Goal: Task Accomplishment & Management: Manage account settings

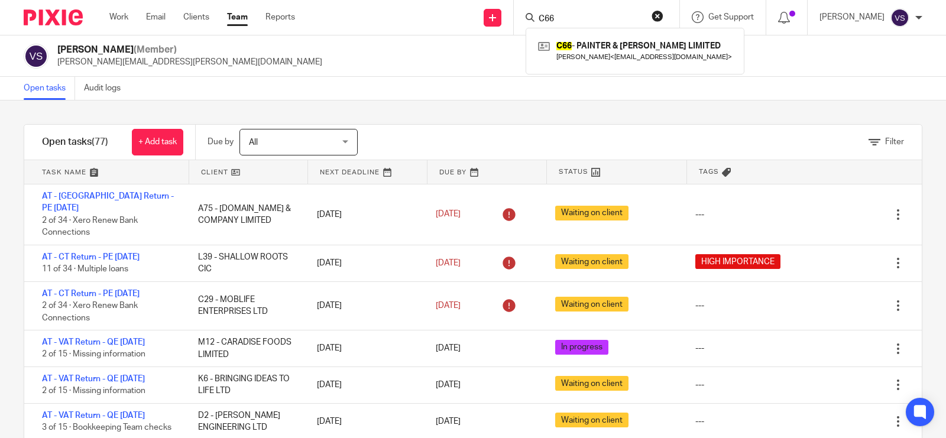
click at [461, 98] on div "Open tasks Audit logs" at bounding box center [473, 89] width 946 height 24
click at [574, 15] on input "Search" at bounding box center [590, 19] width 106 height 11
type input "C66"
click at [433, 77] on div "Open tasks Audit logs" at bounding box center [473, 89] width 946 height 24
click at [462, 70] on div "Vaibhav Solanki (Member) vaibhav.solanki@confiancebizsol.com" at bounding box center [473, 55] width 946 height 41
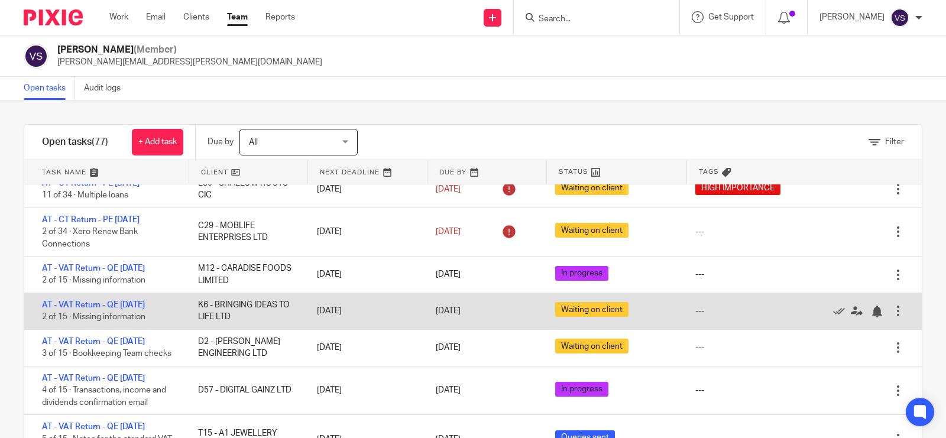
scroll to position [148, 0]
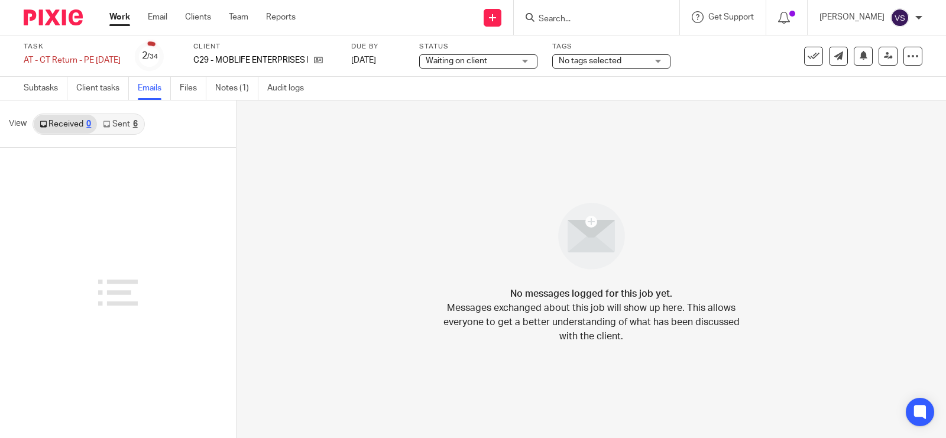
click at [128, 125] on link "Sent 6" at bounding box center [120, 124] width 46 height 19
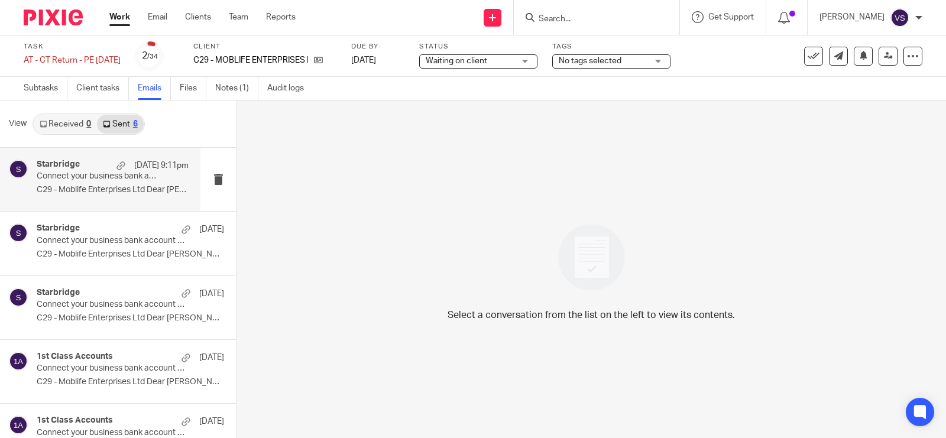
click at [142, 179] on p "Connect your business bank account to Xero" at bounding box center [98, 176] width 122 height 10
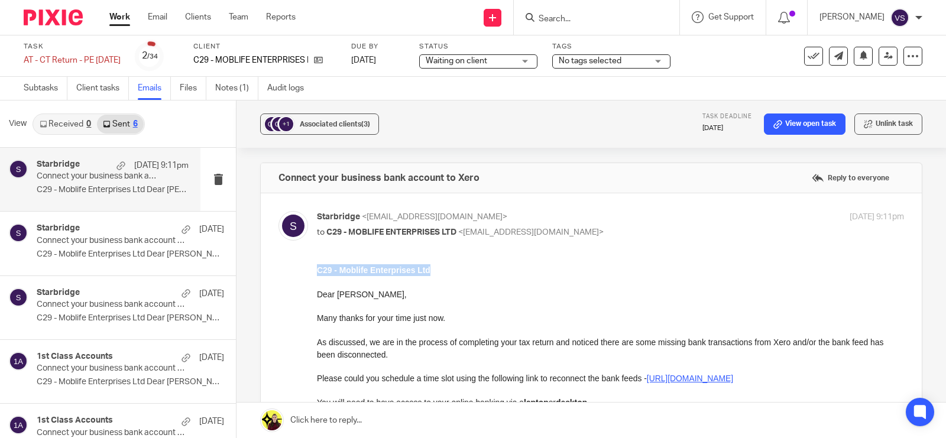
drag, startPoint x: 319, startPoint y: 269, endPoint x: 432, endPoint y: 268, distance: 112.9
click at [432, 268] on p "C29 - Moblife Enterprises Ltd" at bounding box center [610, 270] width 587 height 12
copy strong "C29 - Moblife Enterprises Ltd"
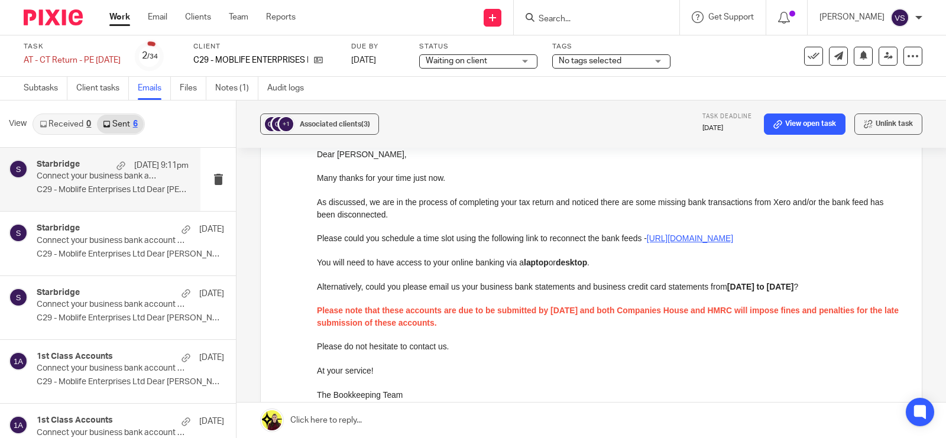
scroll to position [120, 0]
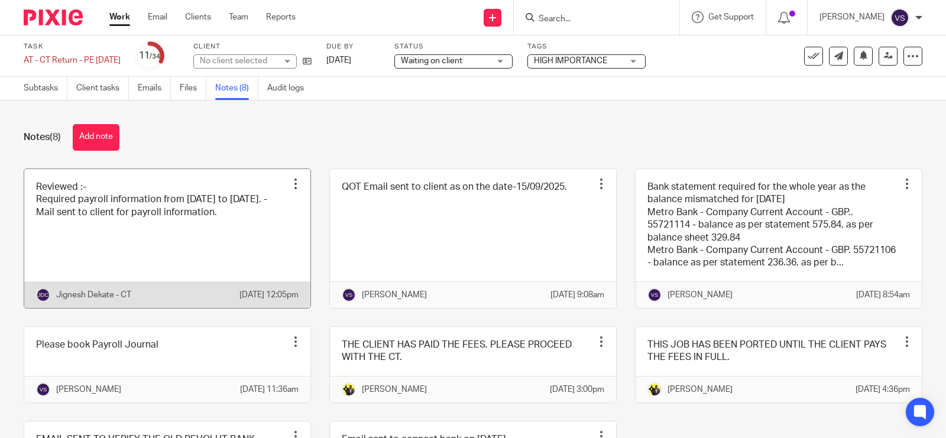
click at [221, 264] on link at bounding box center [167, 238] width 286 height 139
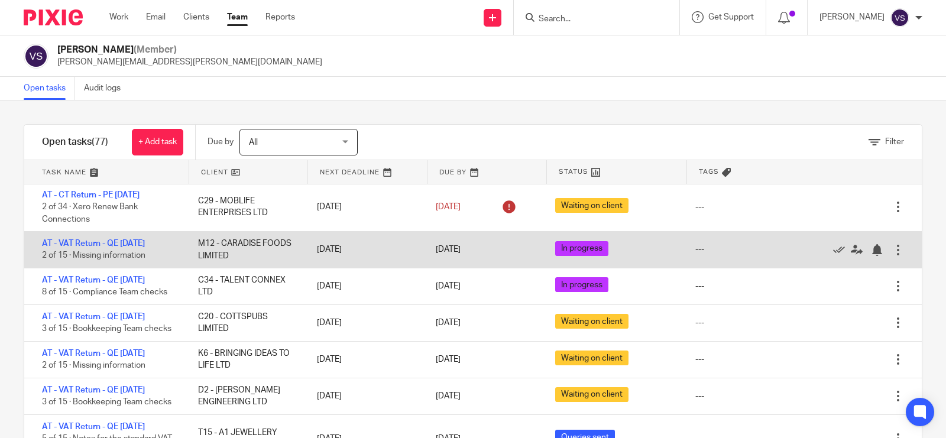
scroll to position [74, 0]
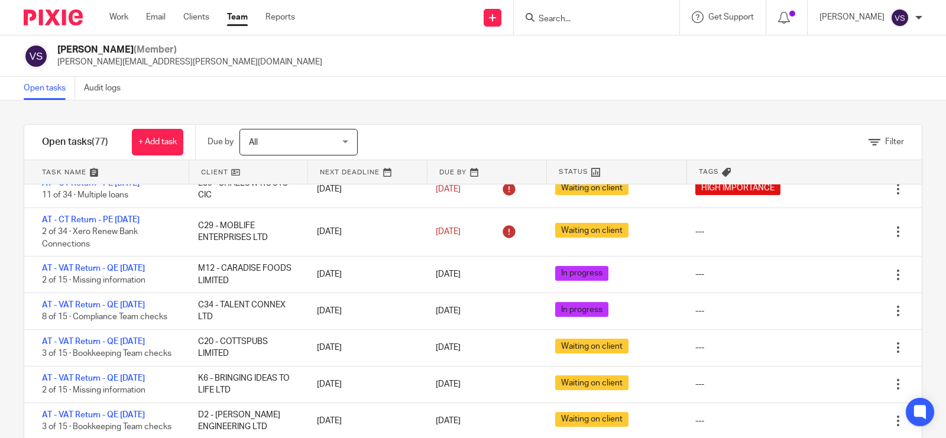
click at [432, 90] on div "Open tasks Audit logs" at bounding box center [473, 89] width 946 height 24
click at [581, 15] on input "Search" at bounding box center [590, 19] width 106 height 11
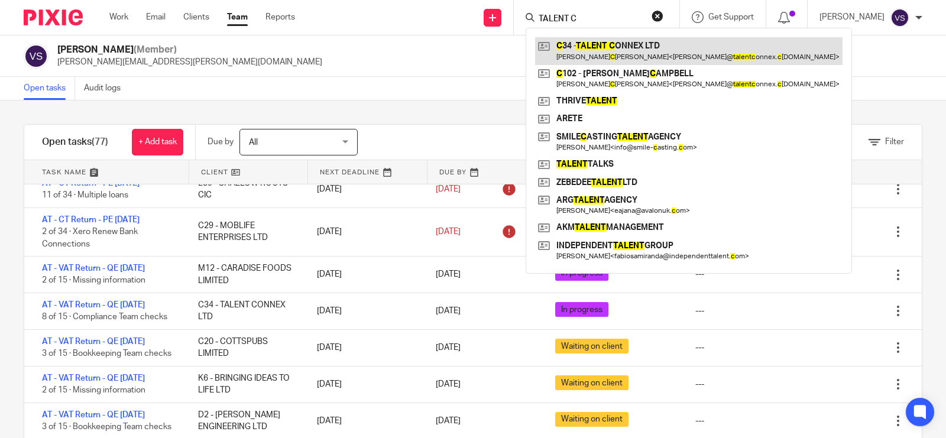
type input "TALENT C"
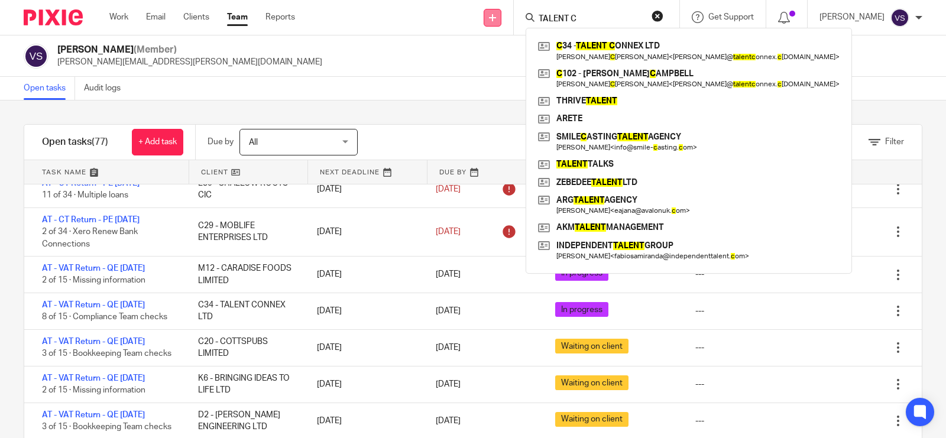
drag, startPoint x: 604, startPoint y: 16, endPoint x: 498, endPoint y: 16, distance: 106.4
click at [498, 16] on div "Send new email Create task Add client Request signature TALENT C C 34 - TALENT …" at bounding box center [629, 17] width 633 height 35
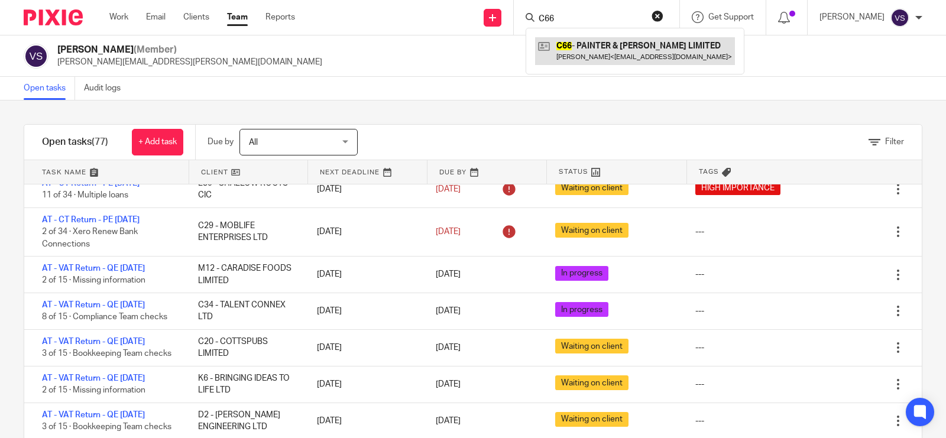
type input "C66"
click at [487, 98] on div "Open tasks Audit logs" at bounding box center [473, 89] width 946 height 24
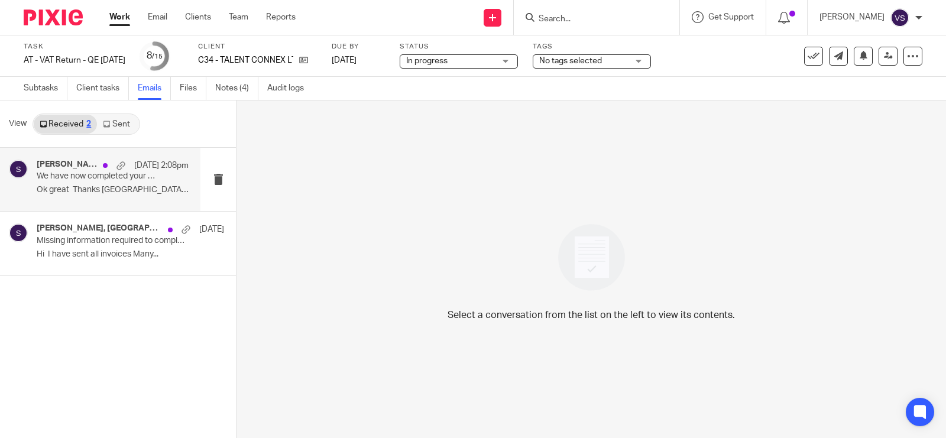
click at [144, 187] on p "Ok great Thanks [GEOGRAPHIC_DATA] Get..." at bounding box center [113, 190] width 152 height 10
click at [81, 187] on p "Ok great Thanks [GEOGRAPHIC_DATA] Get..." at bounding box center [113, 190] width 152 height 10
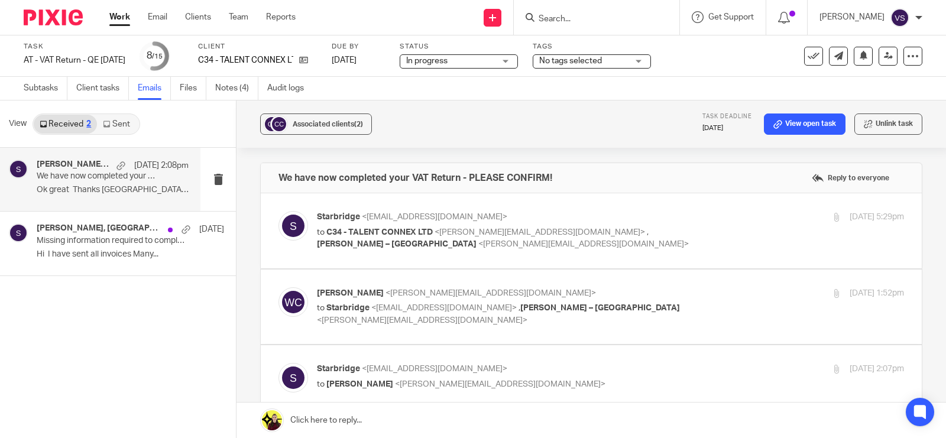
click at [89, 176] on p "We have now completed your VAT Return - PLEASE CONFIRM!" at bounding box center [98, 176] width 122 height 10
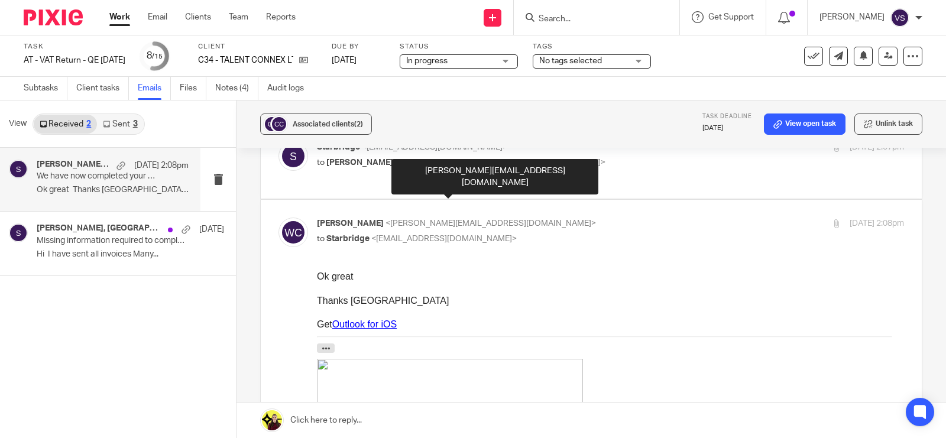
scroll to position [148, 0]
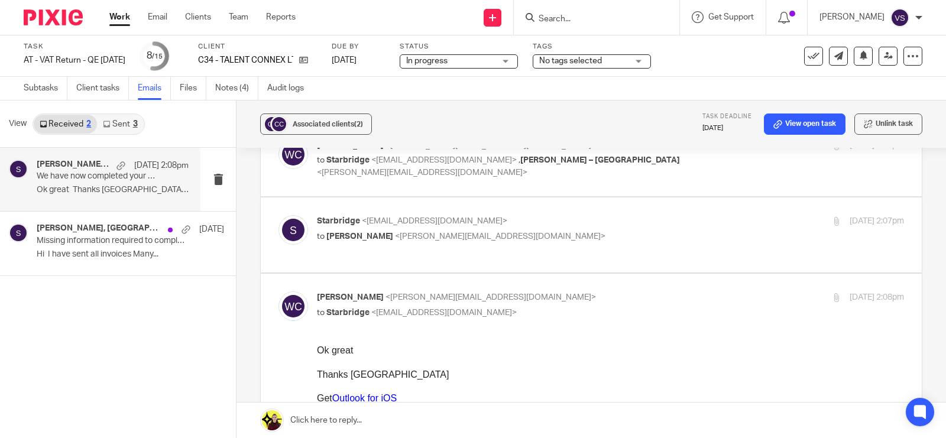
click at [587, 239] on p "to Wayne Campbell <wayne@talentconnex.co.uk>" at bounding box center [512, 237] width 391 height 12
checkbox input "true"
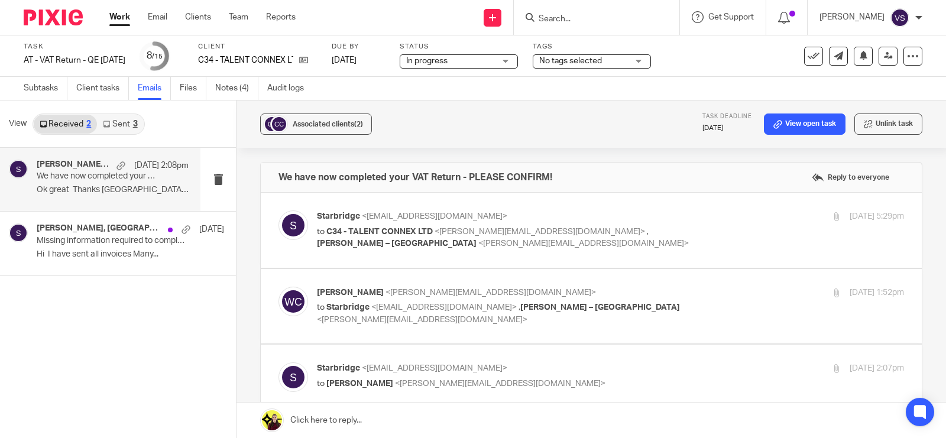
scroll to position [0, 0]
click at [670, 284] on label at bounding box center [591, 307] width 661 height 75
click at [278, 287] on input "checkbox" at bounding box center [278, 287] width 1 height 1
checkbox input "true"
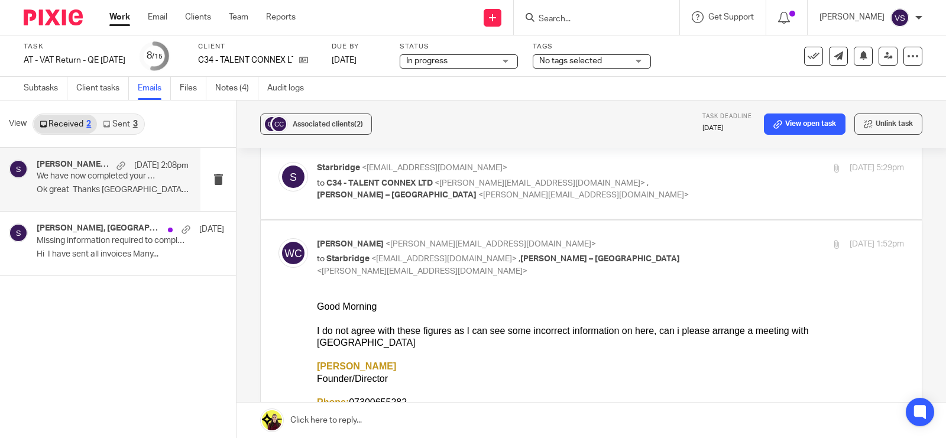
scroll to position [74, 0]
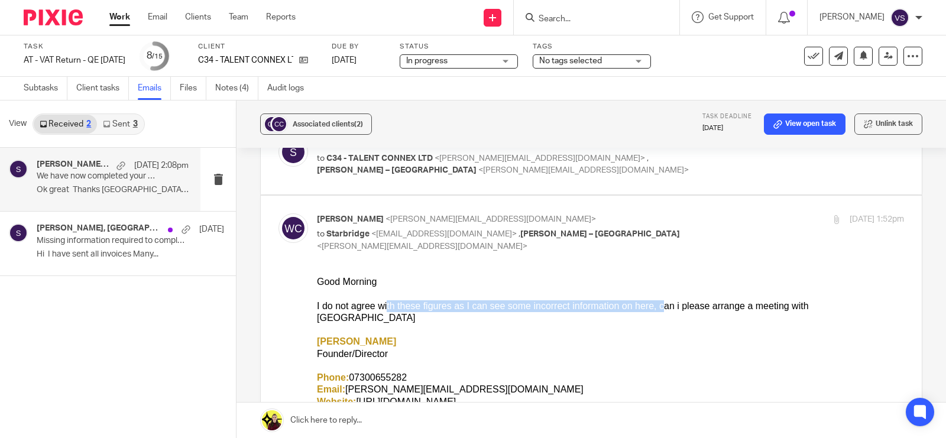
drag, startPoint x: 382, startPoint y: 303, endPoint x: 636, endPoint y: 301, distance: 253.7
click at [636, 301] on div "I do not agree with these figures as I can see some incorrect information on he…" at bounding box center [610, 312] width 587 height 24
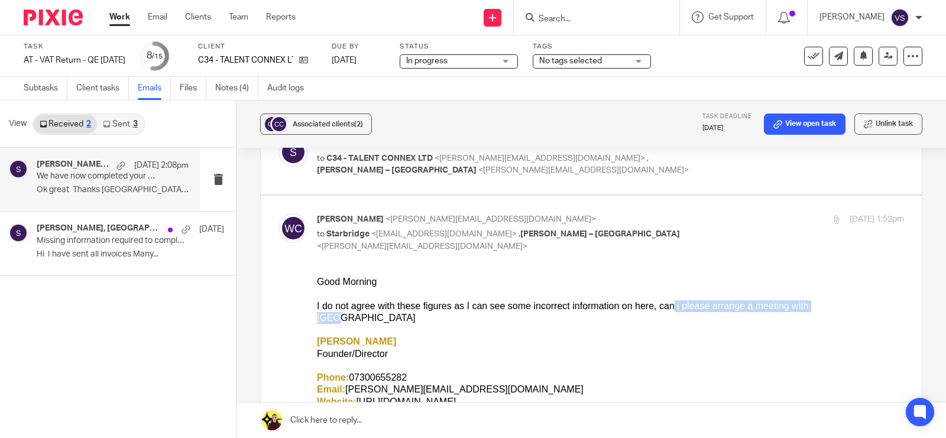
drag, startPoint x: 642, startPoint y: 306, endPoint x: 815, endPoint y: 306, distance: 173.2
click at [815, 306] on div "I do not agree with these figures as I can see some incorrect information on he…" at bounding box center [610, 312] width 587 height 24
click at [815, 305] on div "I do not agree with these figures as I can see some incorrect information on he…" at bounding box center [610, 312] width 587 height 24
click at [676, 179] on label at bounding box center [591, 156] width 661 height 75
click at [278, 137] on input "checkbox" at bounding box center [278, 137] width 1 height 1
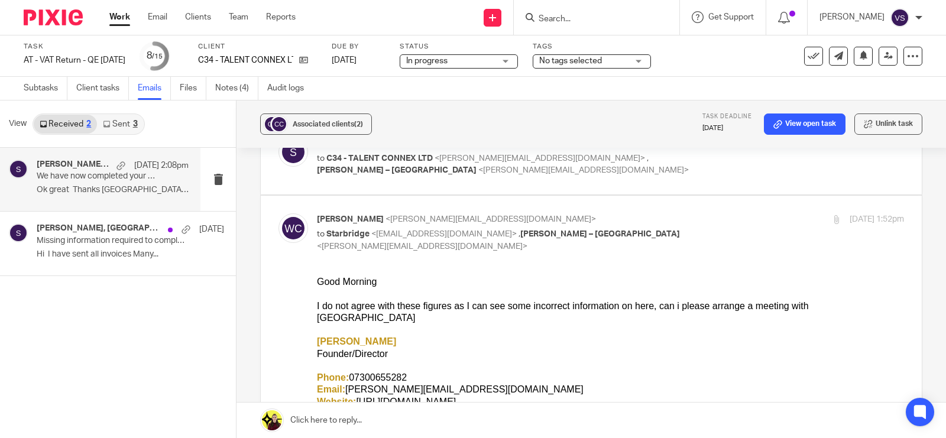
checkbox input "true"
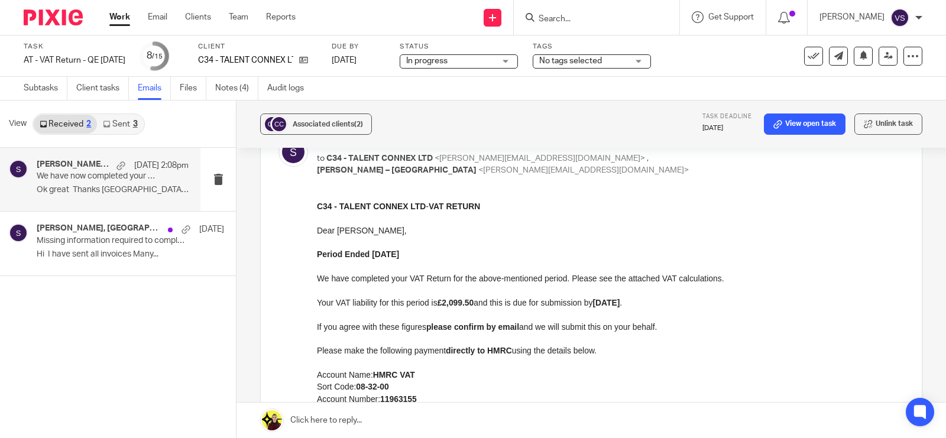
scroll to position [0, 0]
click at [66, 244] on p "Missing information required to complete your VAT Return" at bounding box center [98, 241] width 122 height 10
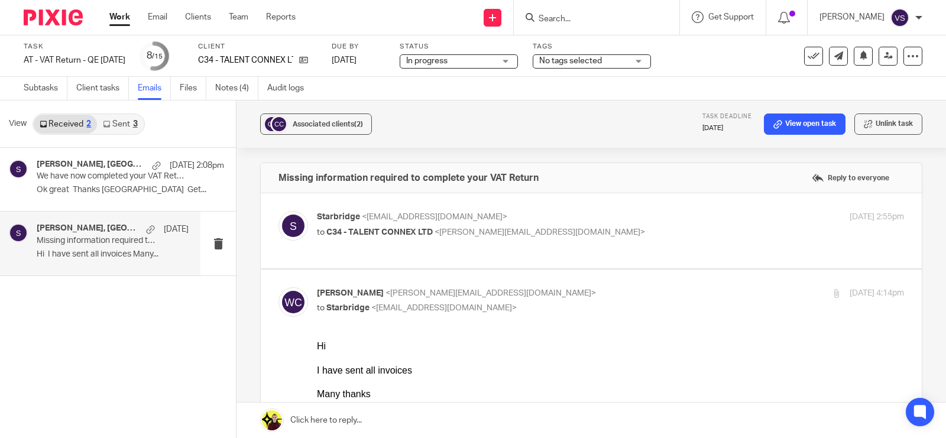
click at [614, 225] on div "Starbridge <info@starbridge.uk> to C34 - TALENT CONNEX LTD <wayne@talentconnex.…" at bounding box center [512, 224] width 391 height 27
checkbox input "true"
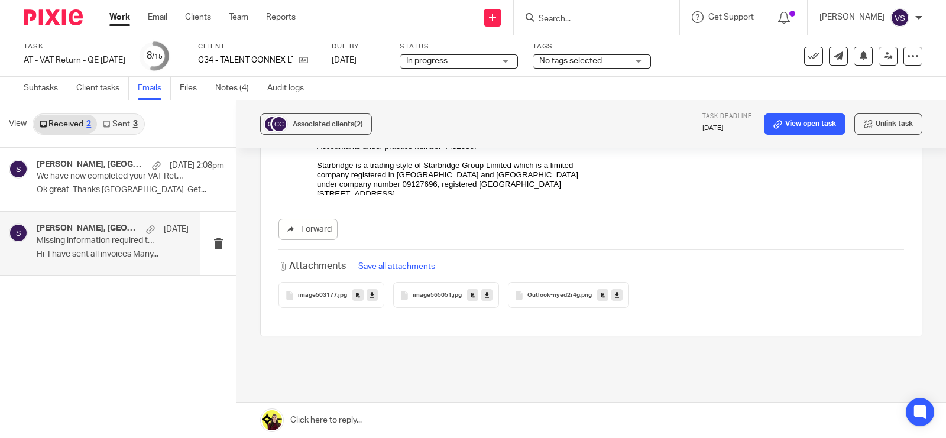
scroll to position [1183, 0]
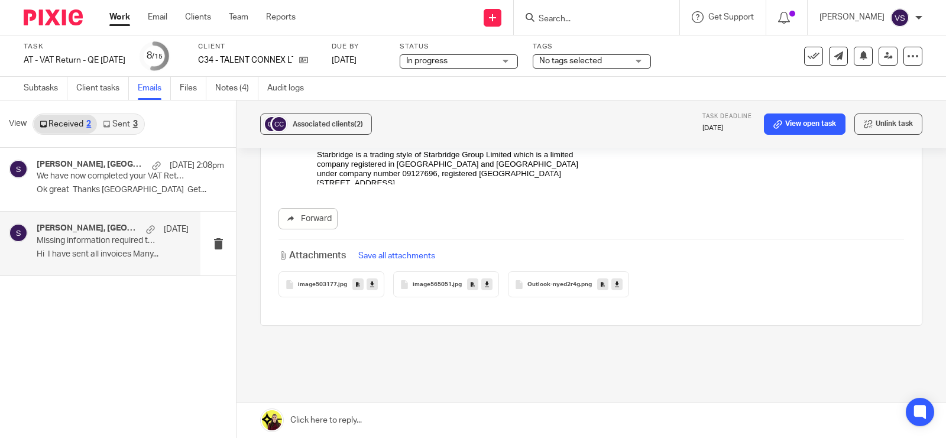
click at [116, 123] on link "Sent 3" at bounding box center [120, 124] width 46 height 19
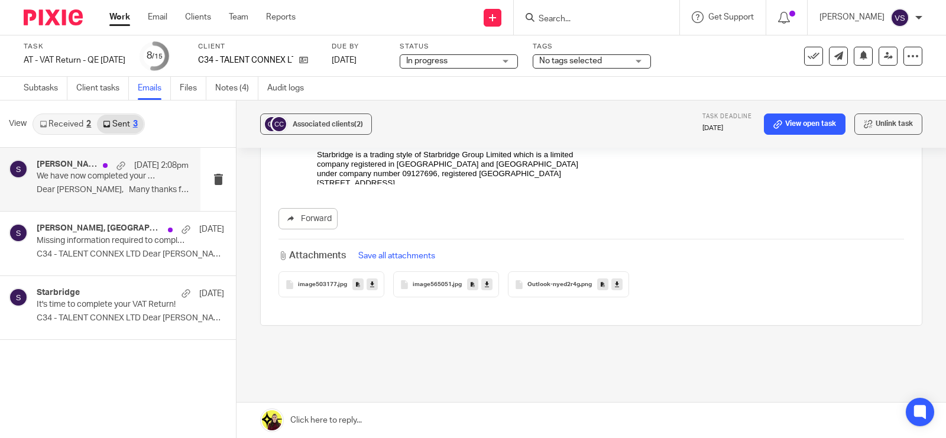
click at [89, 187] on p "Dear Wayne, Many thanks for your..." at bounding box center [113, 190] width 152 height 10
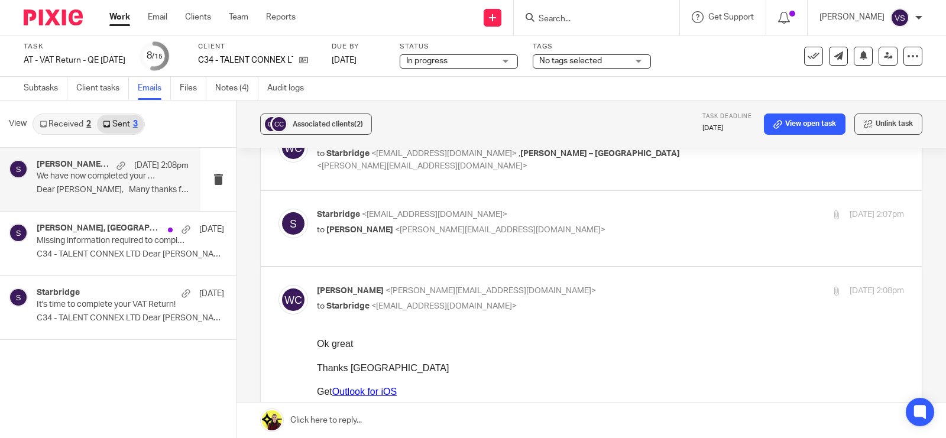
scroll to position [74, 0]
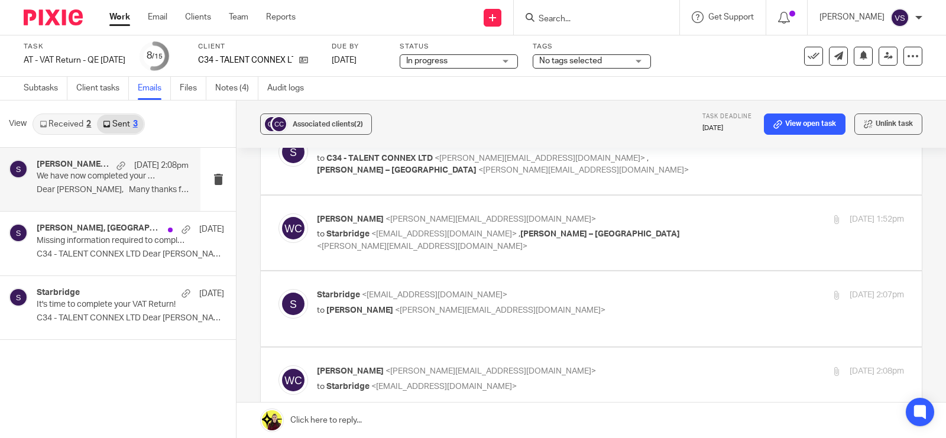
click at [612, 300] on p "Starbridge <info@starbridge.uk>" at bounding box center [512, 295] width 391 height 12
checkbox input "true"
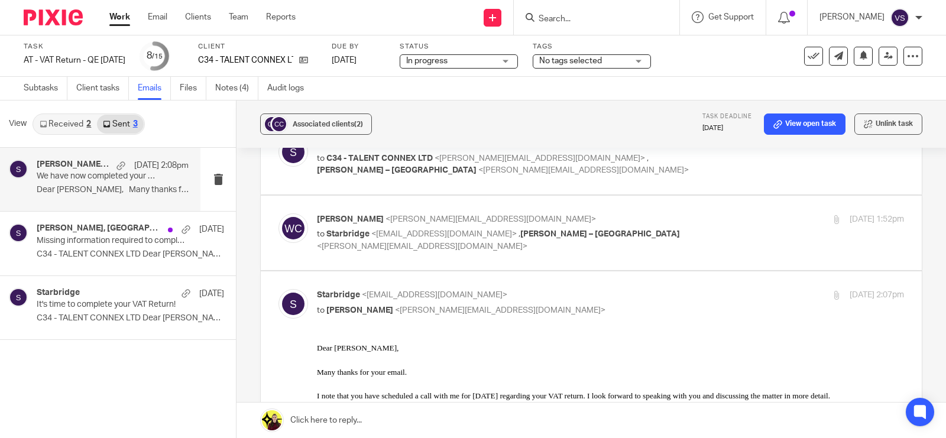
scroll to position [222, 0]
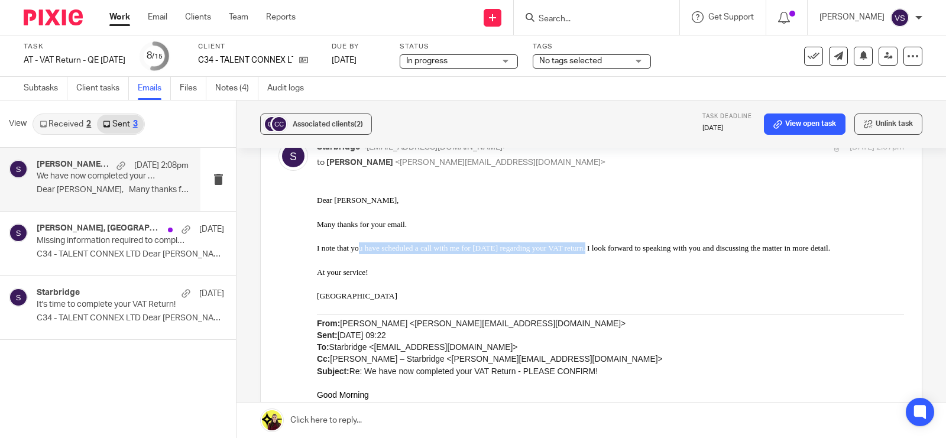
drag, startPoint x: 357, startPoint y: 245, endPoint x: 585, endPoint y: 246, distance: 228.2
click at [585, 246] on span "I note that you have scheduled a call with me for tomorrow regarding your VAT r…" at bounding box center [573, 248] width 513 height 9
click at [614, 247] on span "I note that you have scheduled a call with me for tomorrow regarding your VAT r…" at bounding box center [573, 248] width 513 height 9
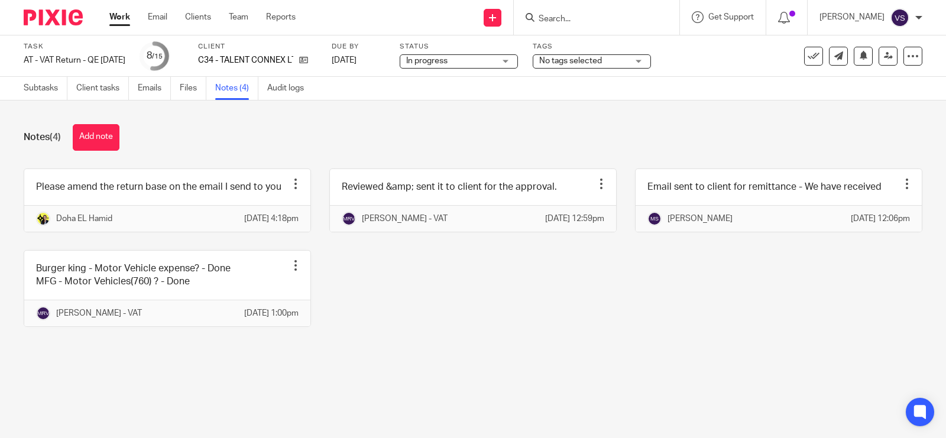
click at [241, 133] on div "Notes (4) Add note" at bounding box center [473, 137] width 899 height 27
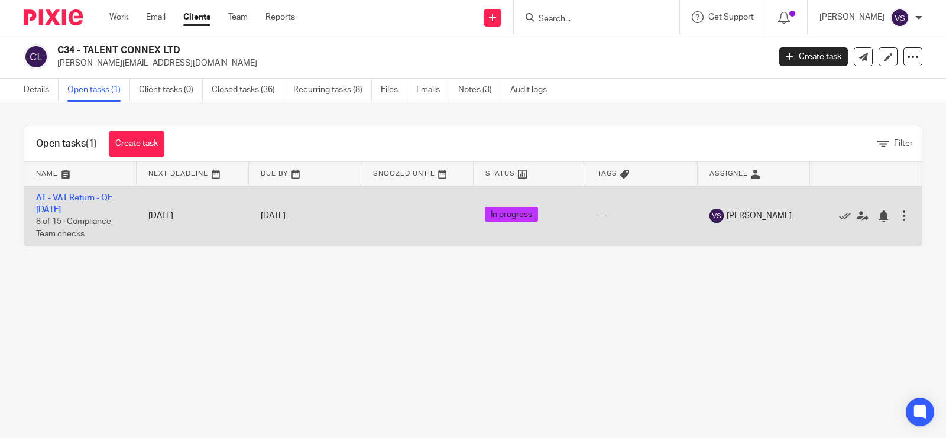
click at [92, 192] on td "AT - VAT Return - QE [DATE] 8 of 15 · Compliance Team checks" at bounding box center [80, 216] width 112 height 60
click at [89, 196] on link "AT - VAT Return - QE [DATE]" at bounding box center [74, 204] width 76 height 20
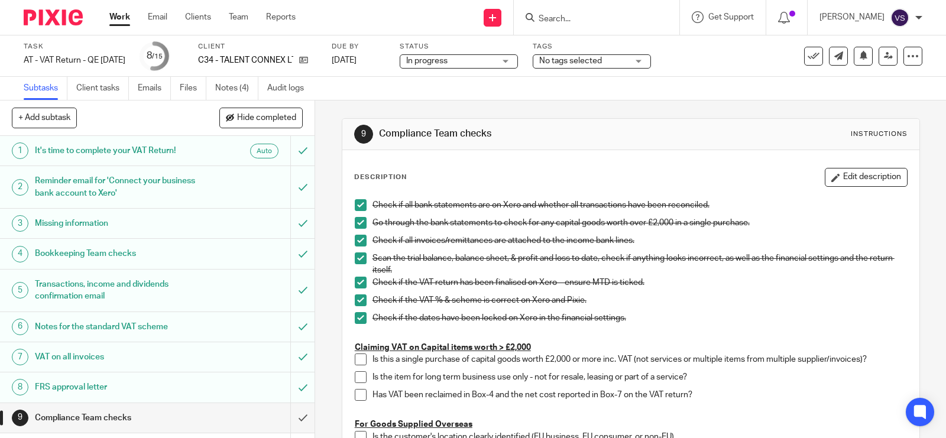
click at [583, 15] on input "Search" at bounding box center [590, 19] width 106 height 11
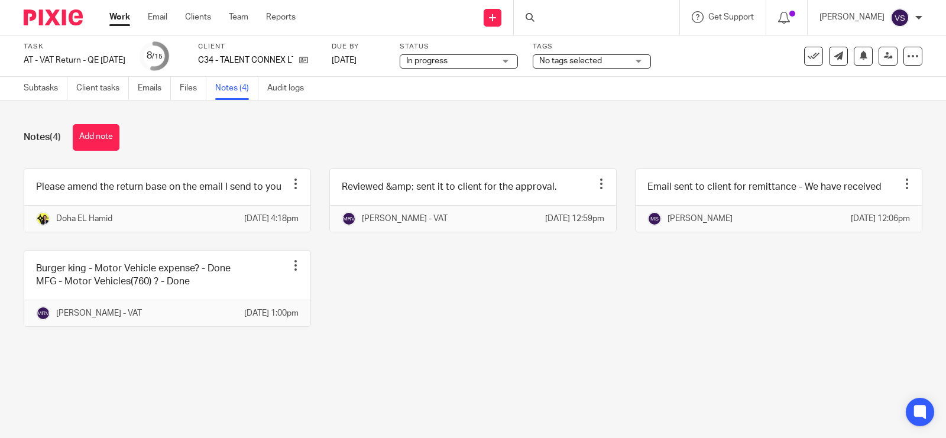
click at [98, 197] on link at bounding box center [167, 200] width 286 height 63
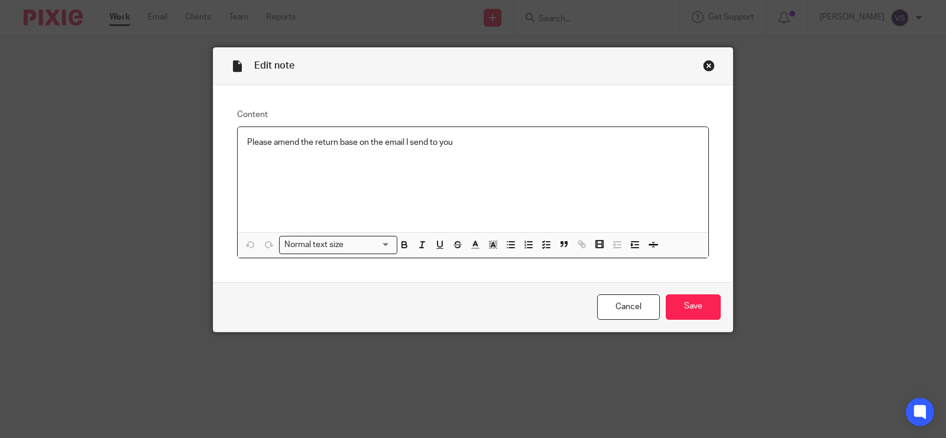
click at [457, 143] on p "Please amend the return base on the email I send to you" at bounding box center [473, 143] width 452 height 12
click at [687, 307] on input "Save" at bounding box center [693, 306] width 55 height 25
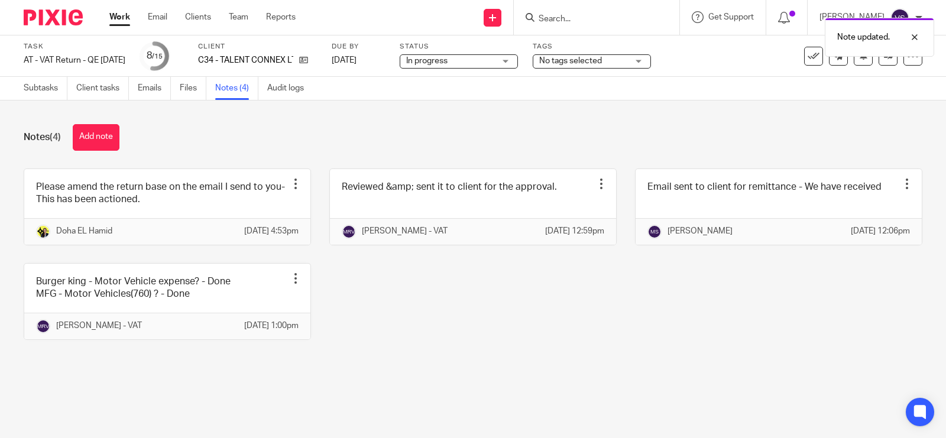
click at [513, 318] on div "Please amend the return base on the email I send to you-This has been actioned.…" at bounding box center [463, 263] width 917 height 189
click at [244, 15] on link "Team" at bounding box center [239, 17] width 20 height 12
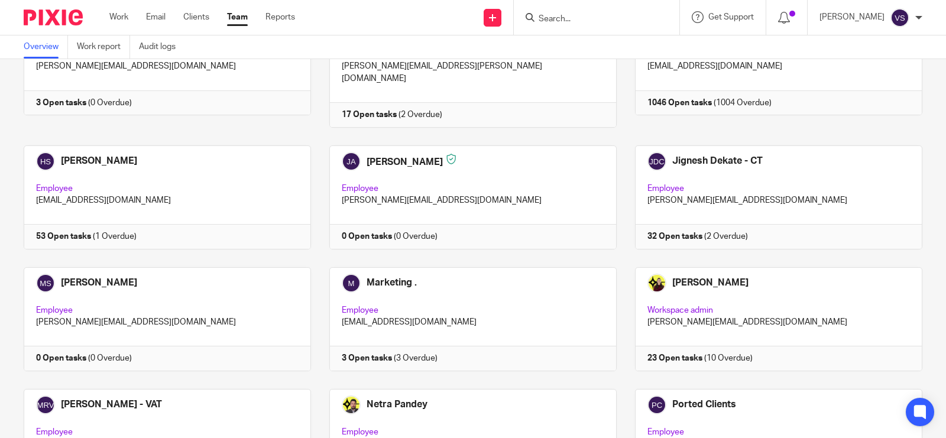
scroll to position [813, 0]
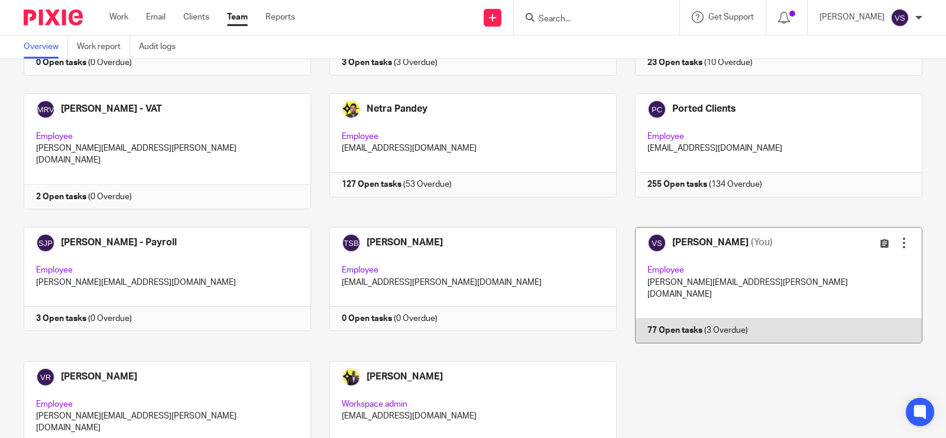
click at [714, 227] on link at bounding box center [770, 285] width 306 height 116
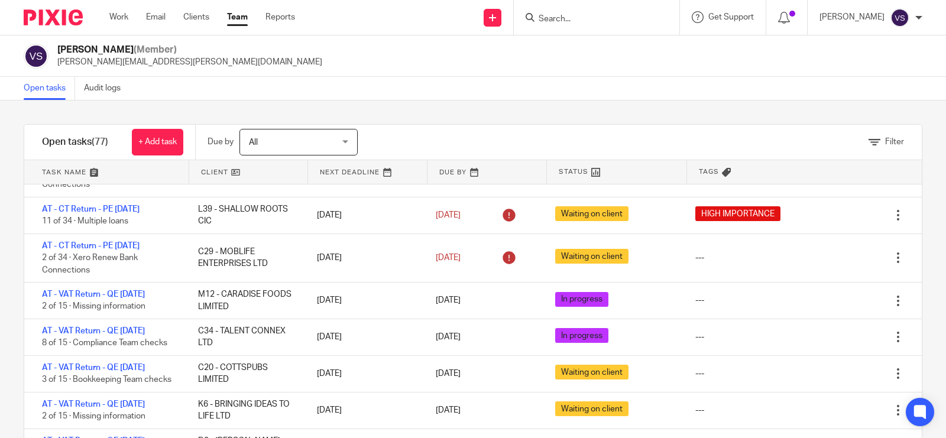
scroll to position [74, 0]
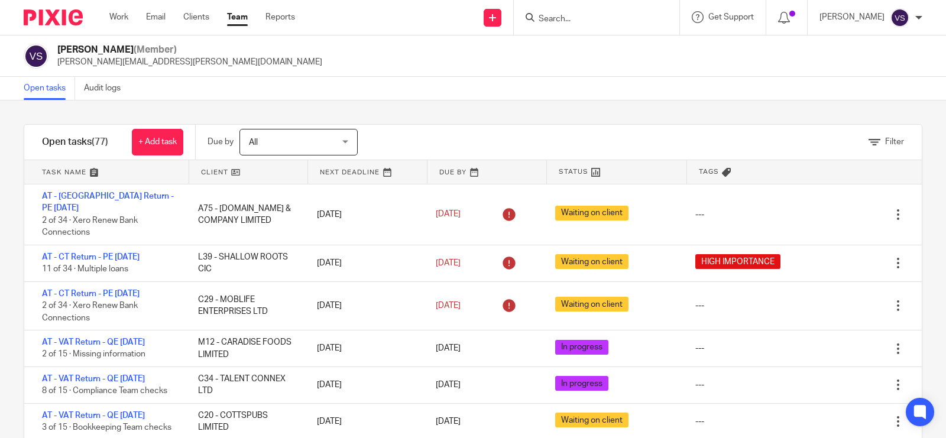
click at [522, 93] on div "Open tasks Audit logs" at bounding box center [473, 89] width 946 height 24
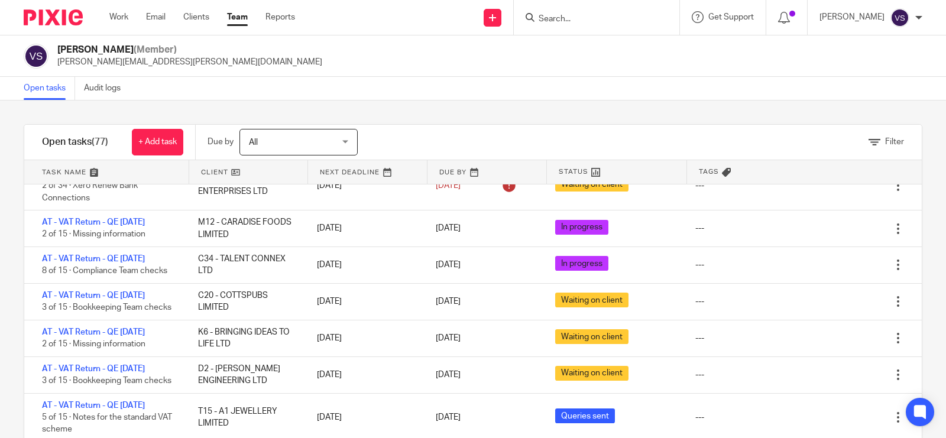
scroll to position [148, 0]
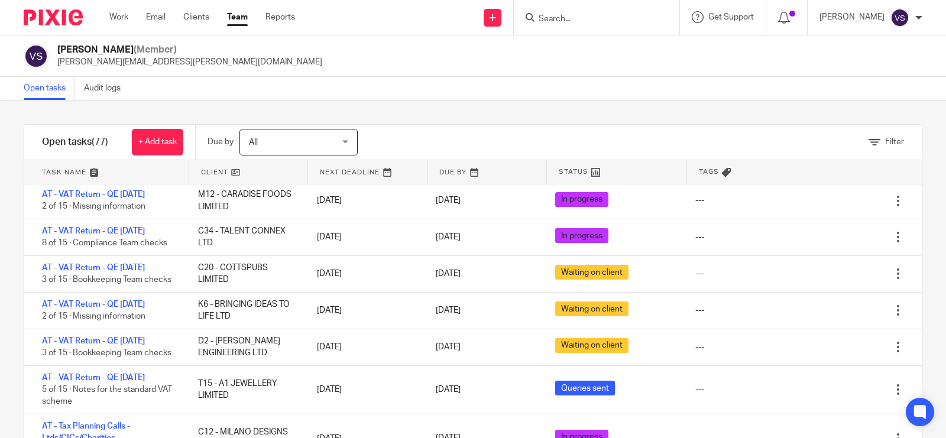
click at [585, 22] on input "Search" at bounding box center [590, 19] width 106 height 11
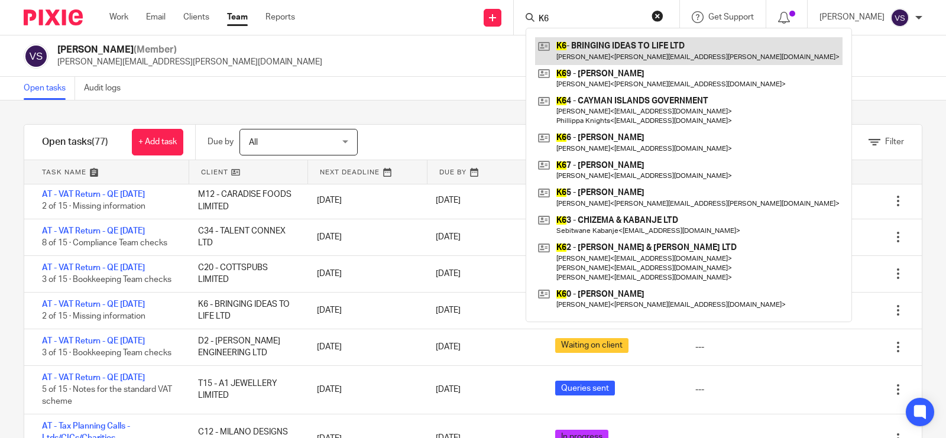
type input "K6"
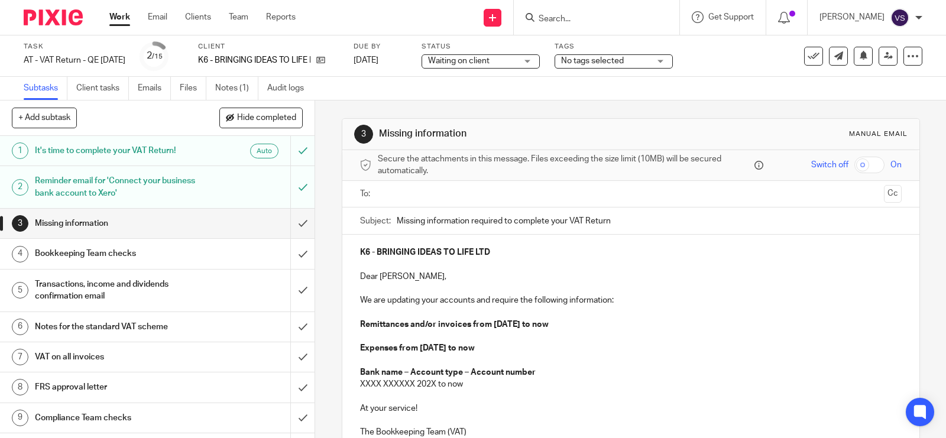
click at [142, 188] on h1 "Reminder email for 'Connect your business bank account to Xero'" at bounding box center [116, 187] width 163 height 30
